Goal: Transaction & Acquisition: Purchase product/service

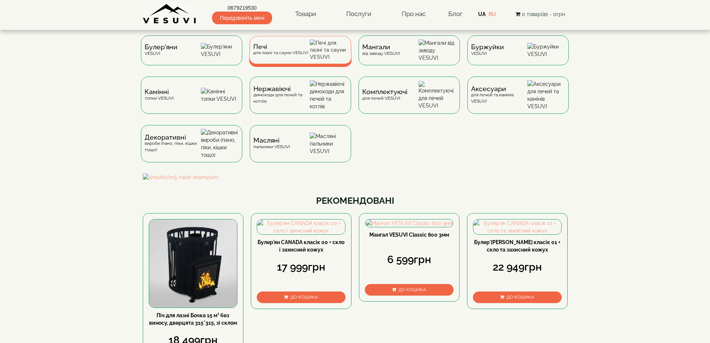
click at [274, 49] on span "Печі" at bounding box center [280, 47] width 55 height 6
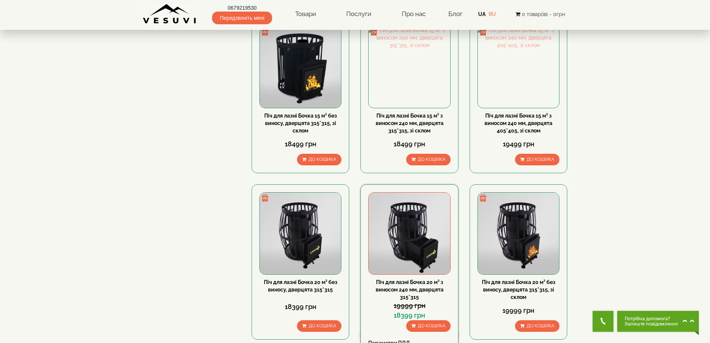
scroll to position [373, 0]
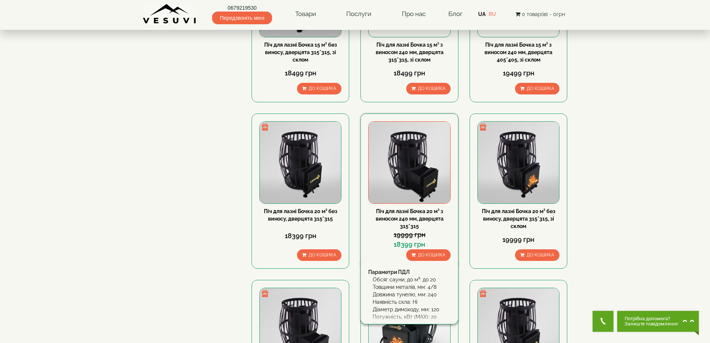
click at [417, 171] on img at bounding box center [409, 162] width 81 height 81
